Goal: Task Accomplishment & Management: Use online tool/utility

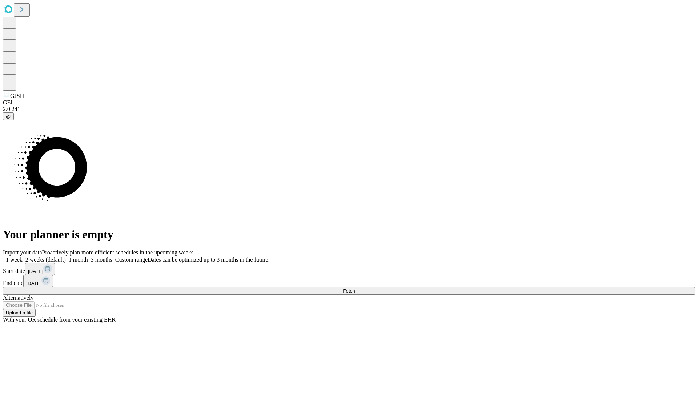
click at [355, 288] on span "Fetch" at bounding box center [349, 290] width 12 height 5
